Goal: Navigation & Orientation: Find specific page/section

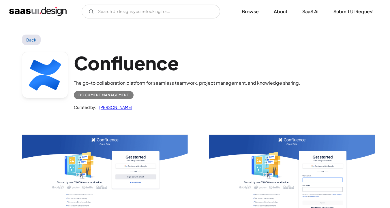
click at [35, 38] on link "Back" at bounding box center [31, 40] width 19 height 10
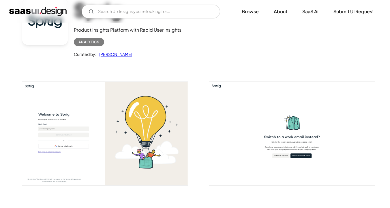
scroll to position [62, 0]
